Goal: Find specific page/section: Find specific page/section

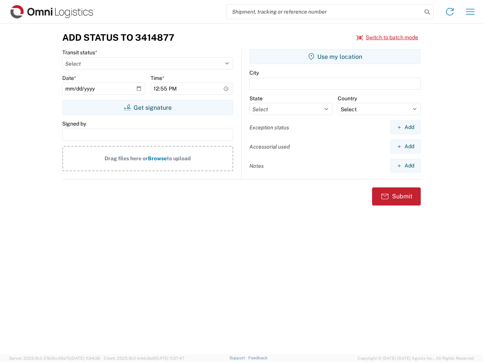
click at [324, 12] on input "search" at bounding box center [323, 12] width 195 height 14
click at [427, 12] on icon at bounding box center [427, 12] width 11 height 11
click at [450, 12] on icon at bounding box center [450, 12] width 12 height 12
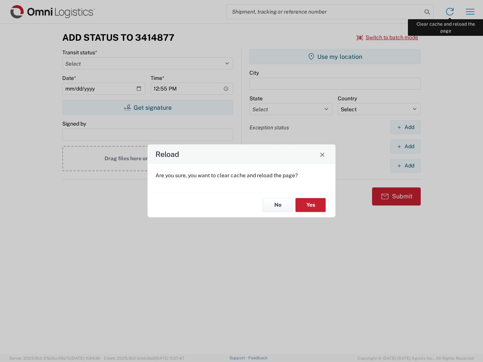
click at [470, 12] on div "Reload Are you sure, you want to clear cache and reload the page? No Yes" at bounding box center [241, 181] width 483 height 362
click at [387, 37] on div "Reload Are you sure, you want to clear cache and reload the page? No Yes" at bounding box center [241, 181] width 483 height 362
click at [147, 108] on div "Reload Are you sure, you want to clear cache and reload the page? No Yes" at bounding box center [241, 181] width 483 height 362
click at [335, 57] on div "Reload Are you sure, you want to clear cache and reload the page? No Yes" at bounding box center [241, 181] width 483 height 362
click at [405, 127] on div "Reload Are you sure, you want to clear cache and reload the page? No Yes" at bounding box center [241, 181] width 483 height 362
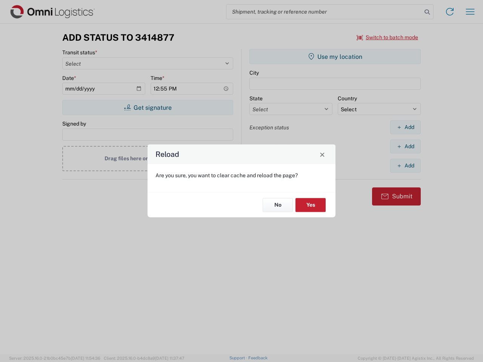
click at [405, 146] on div "Reload Are you sure, you want to clear cache and reload the page? No Yes" at bounding box center [241, 181] width 483 height 362
click at [405, 166] on div "Reload Are you sure, you want to clear cache and reload the page? No Yes" at bounding box center [241, 181] width 483 height 362
